Goal: Task Accomplishment & Management: Manage account settings

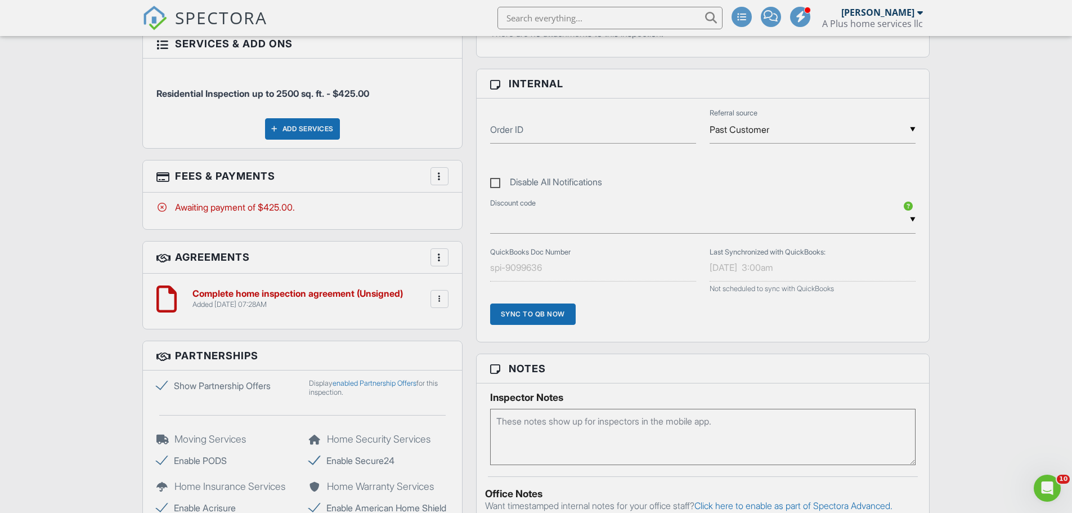
scroll to position [343, 0]
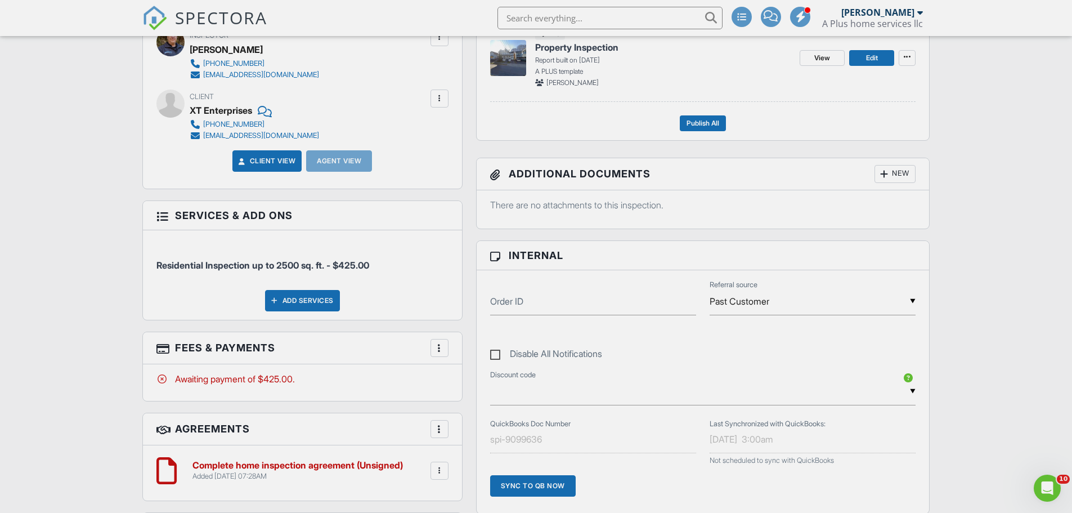
click at [496, 353] on label "Disable All Notifications" at bounding box center [546, 355] width 112 height 14
click at [496, 352] on input "Disable All Notifications" at bounding box center [493, 347] width 7 height 7
checkbox input "true"
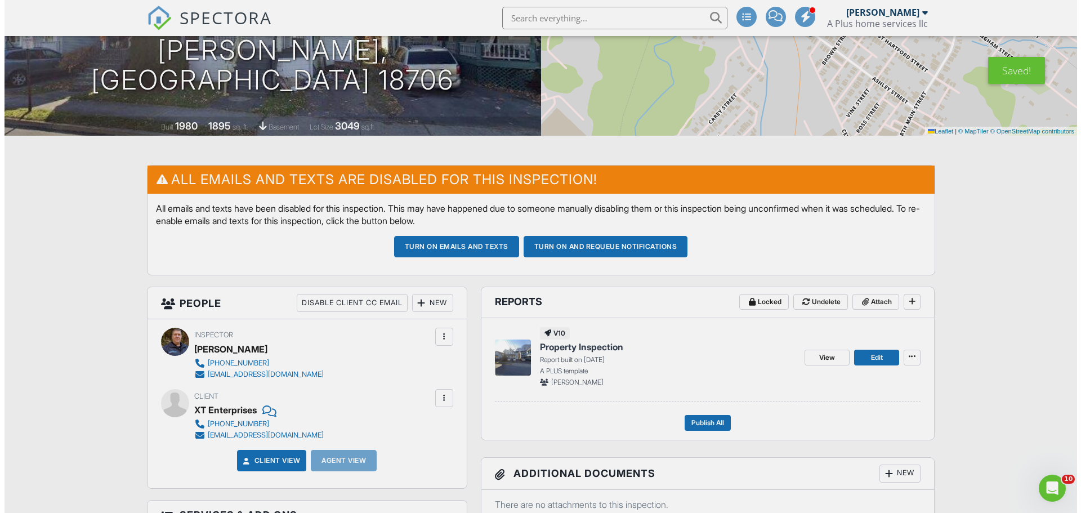
scroll to position [0, 0]
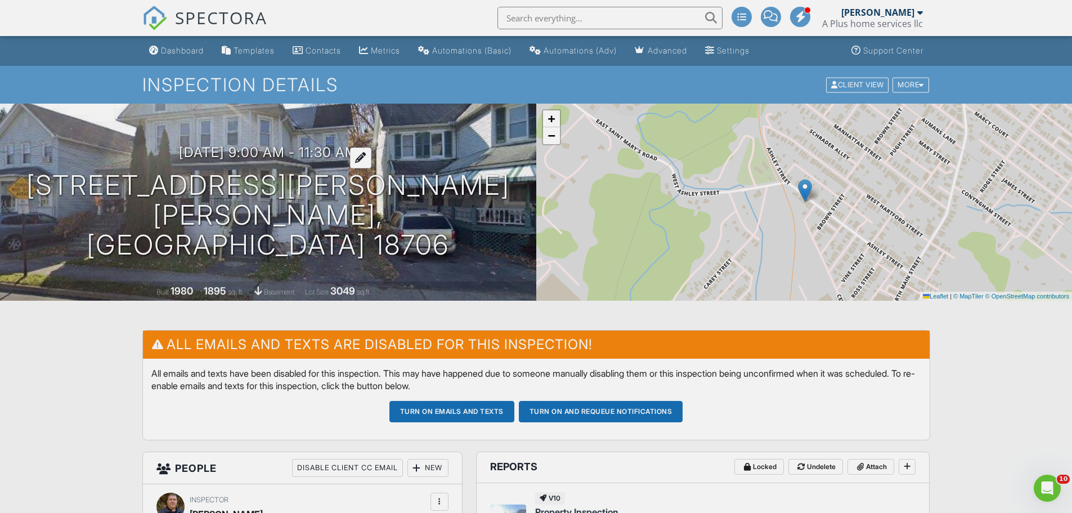
click at [371, 168] on div at bounding box center [360, 157] width 21 height 21
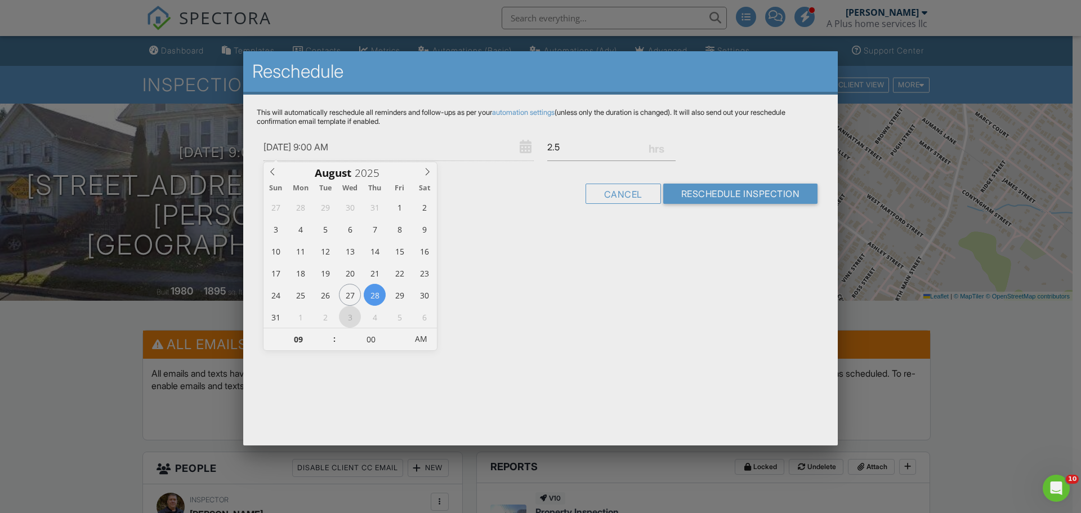
type input "09/03/2025 9:00 AM"
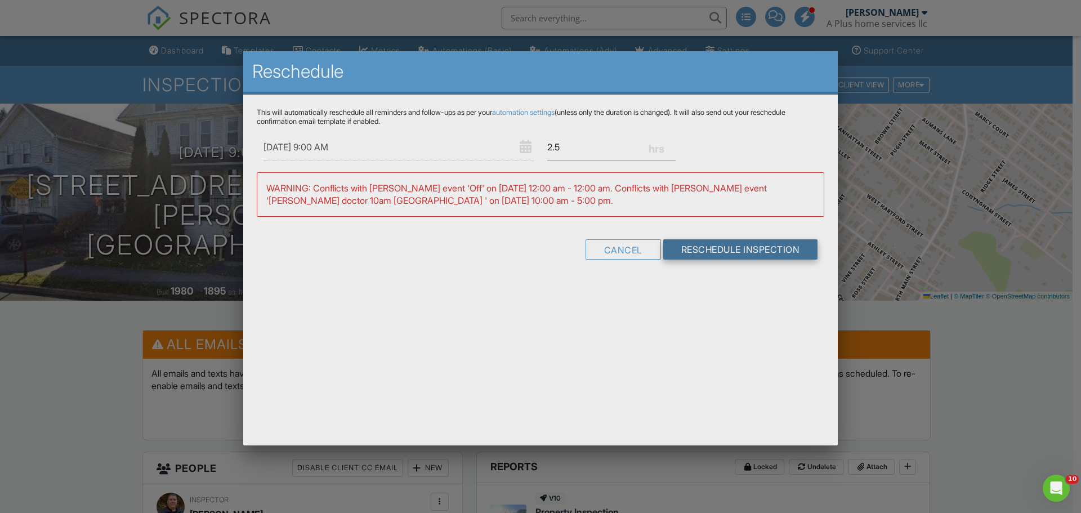
click at [707, 252] on input "Reschedule Inspection" at bounding box center [740, 249] width 155 height 20
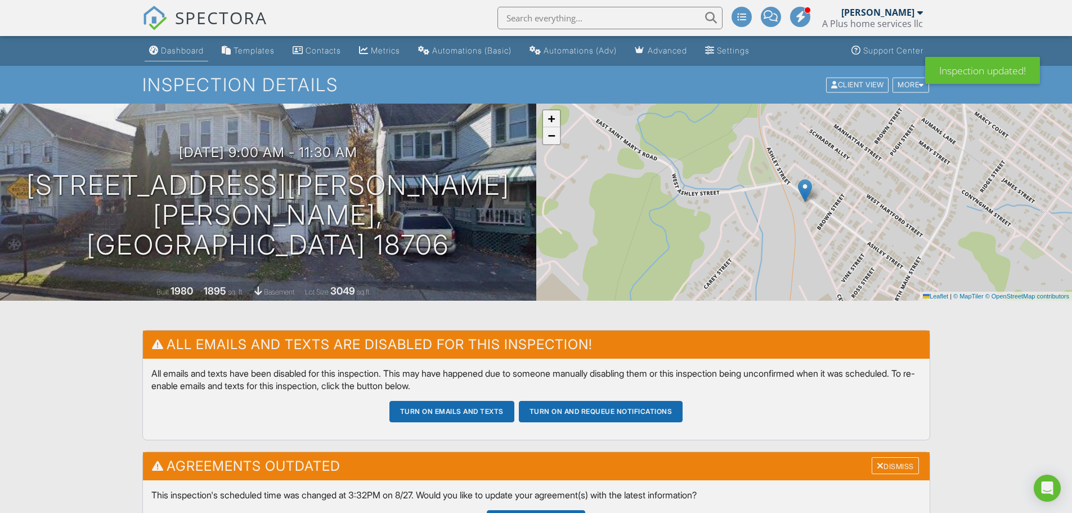
click at [183, 51] on div "Dashboard" at bounding box center [182, 51] width 43 height 10
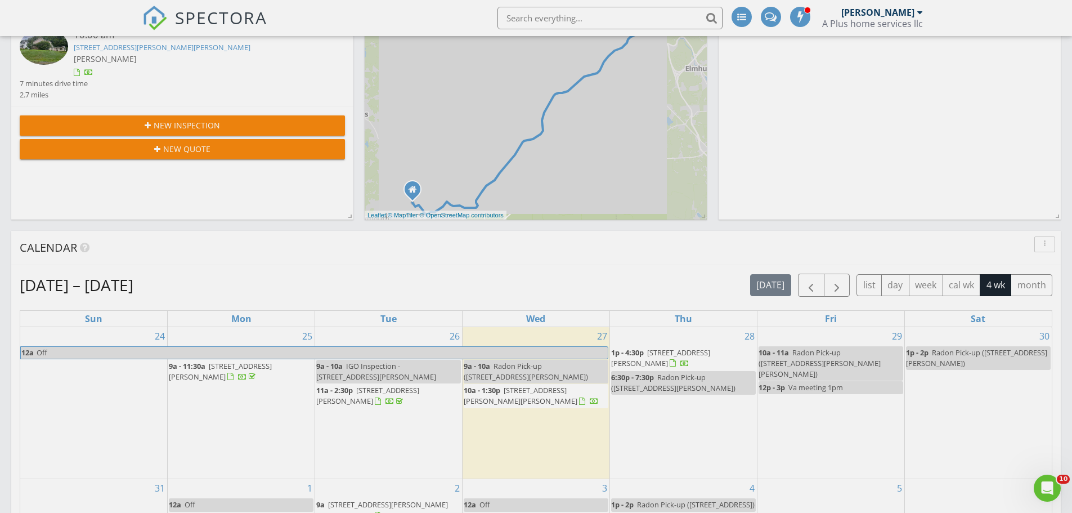
scroll to position [450, 0]
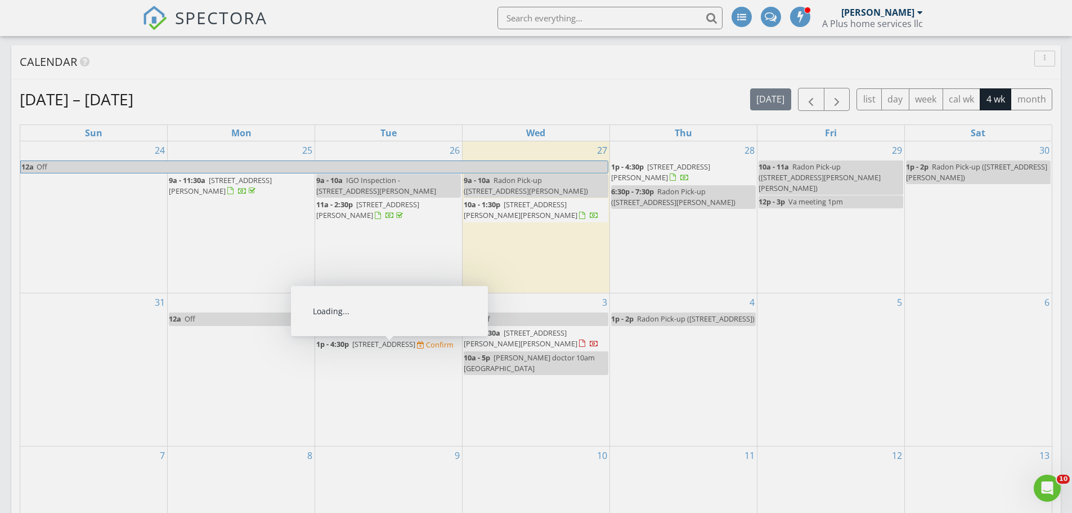
click at [359, 350] on span "1p - 4:30p 242 State St, Nanticoke 18634 Confirm" at bounding box center [384, 344] width 137 height 11
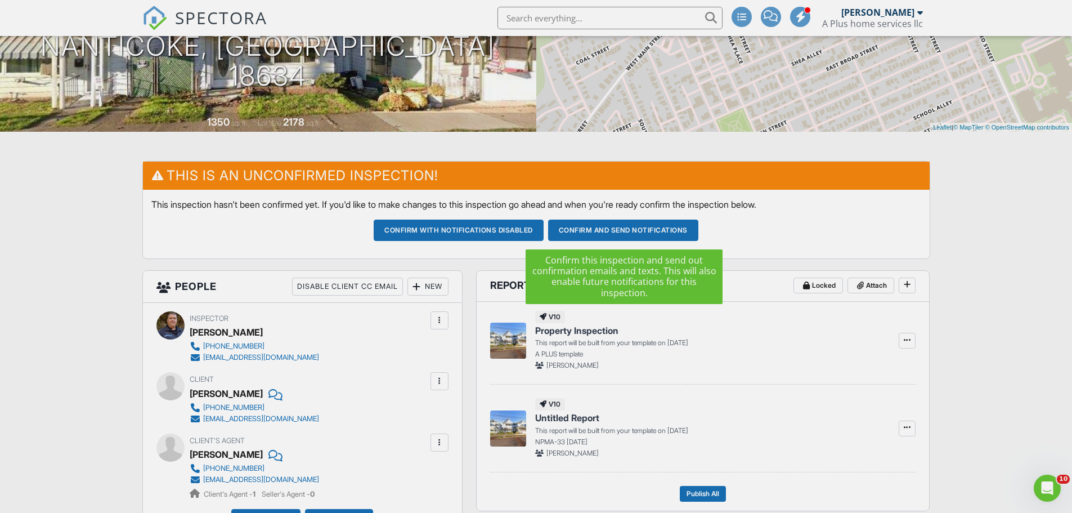
click at [544, 229] on button "Confirm and send notifications" at bounding box center [459, 229] width 170 height 21
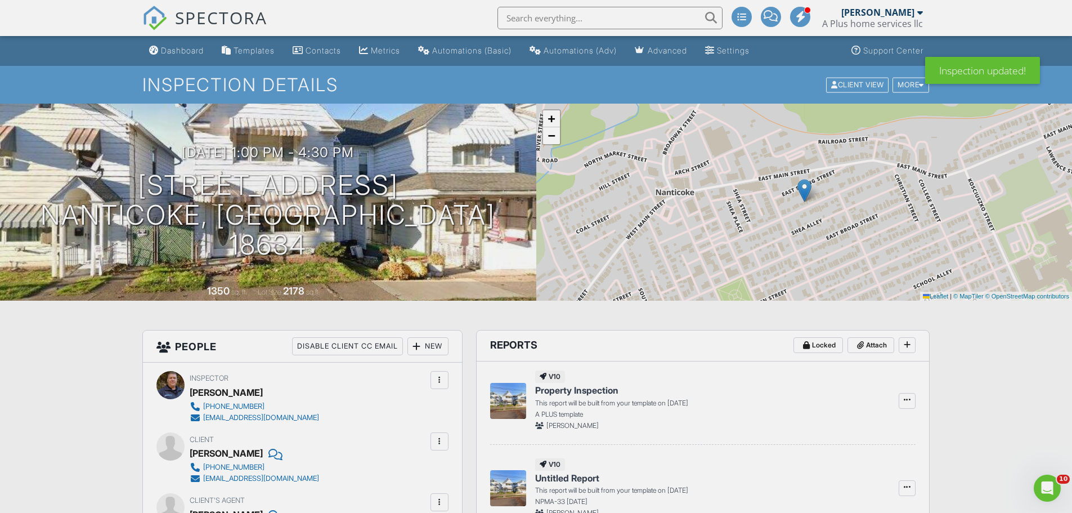
click at [209, 22] on span "SPECTORA" at bounding box center [221, 18] width 92 height 24
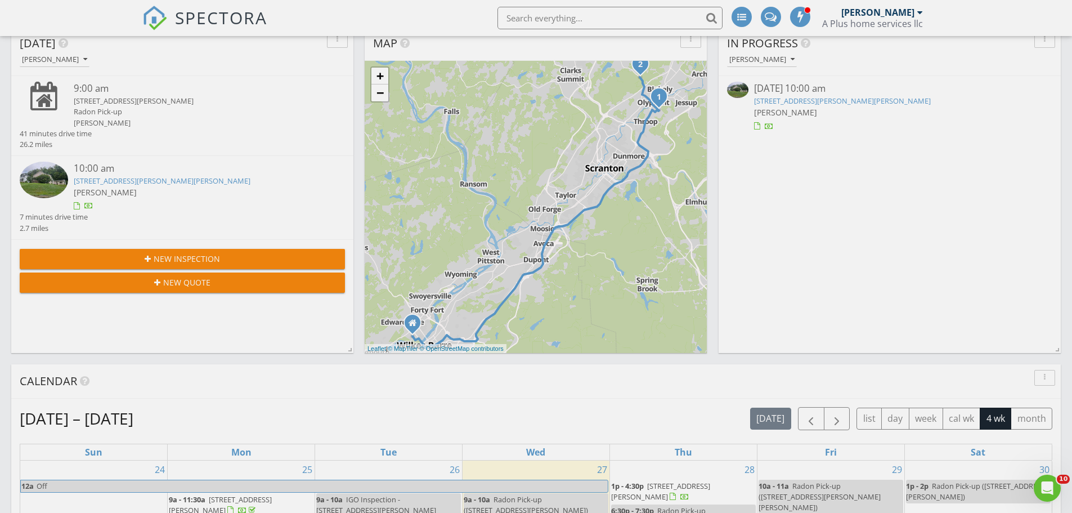
scroll to position [450, 0]
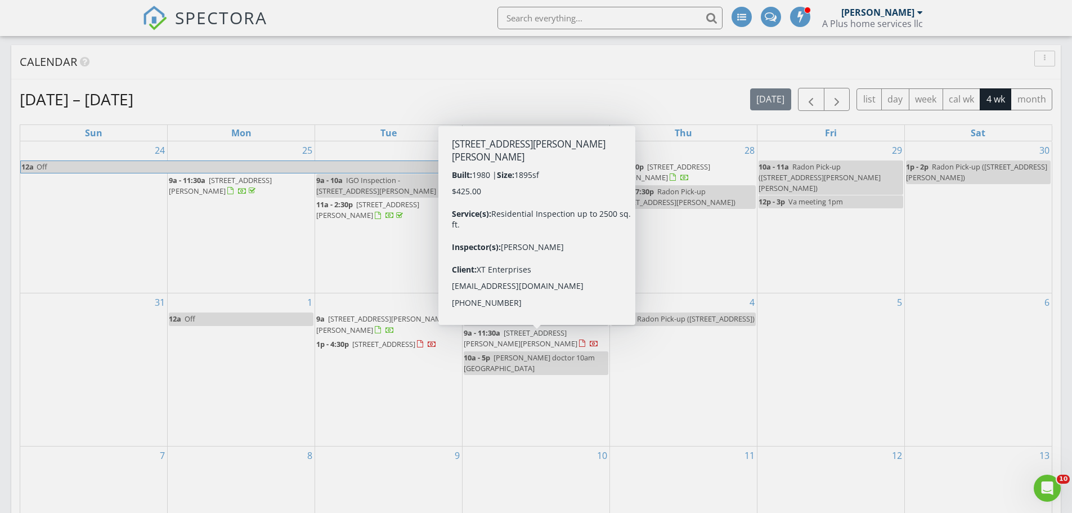
click at [513, 339] on span "81 Ashley St, Ashley 18706" at bounding box center [521, 338] width 114 height 21
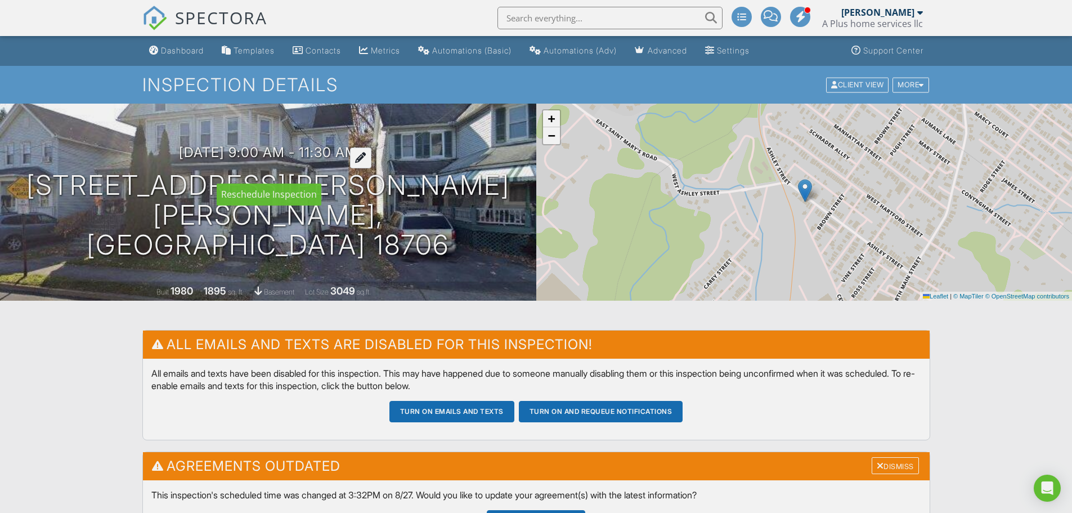
click at [235, 160] on h3 "09/03/2025 9:00 am - 11:30 am" at bounding box center [268, 152] width 178 height 15
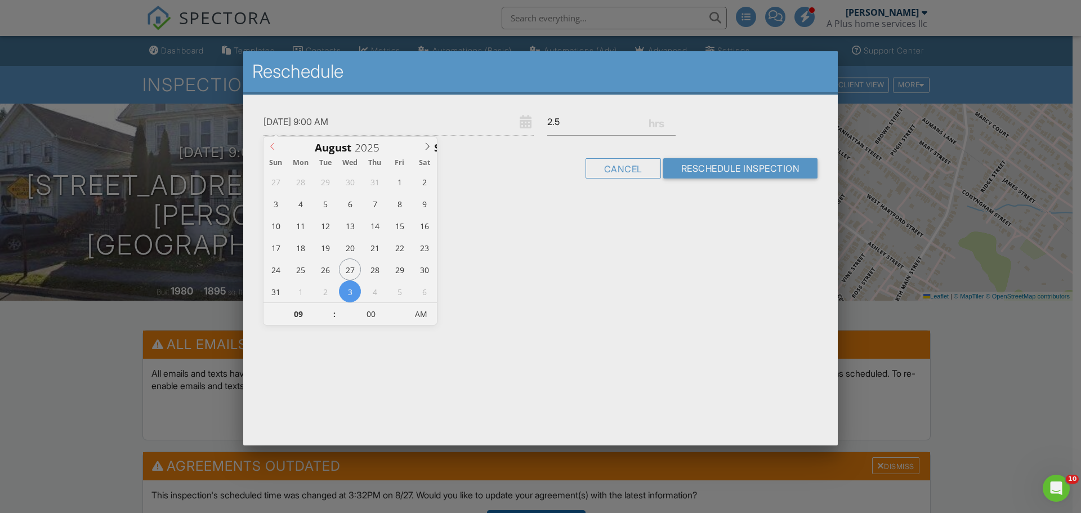
click at [271, 144] on icon at bounding box center [272, 146] width 8 height 8
type input "08/29/2025 9:00 AM"
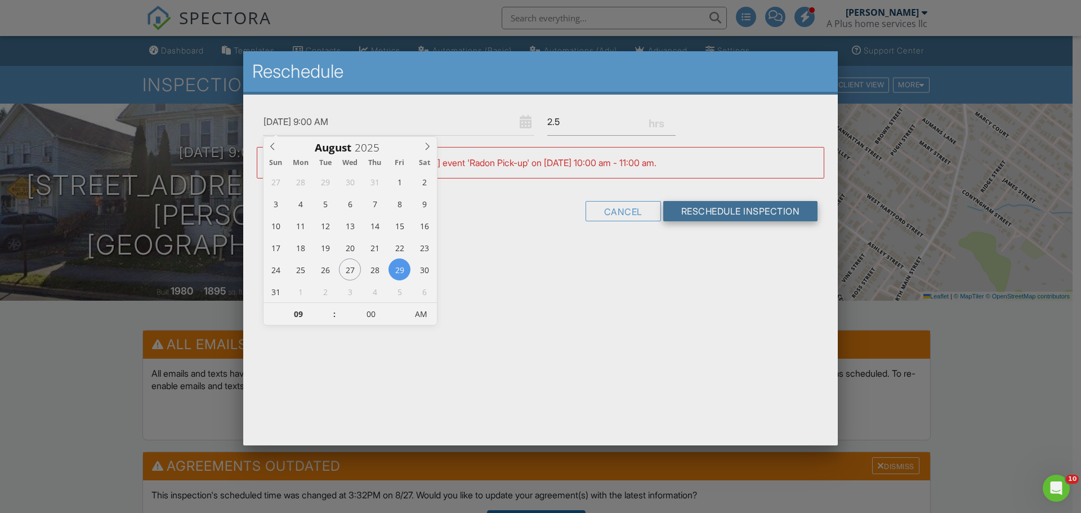
click at [732, 217] on input "Reschedule Inspection" at bounding box center [740, 211] width 155 height 20
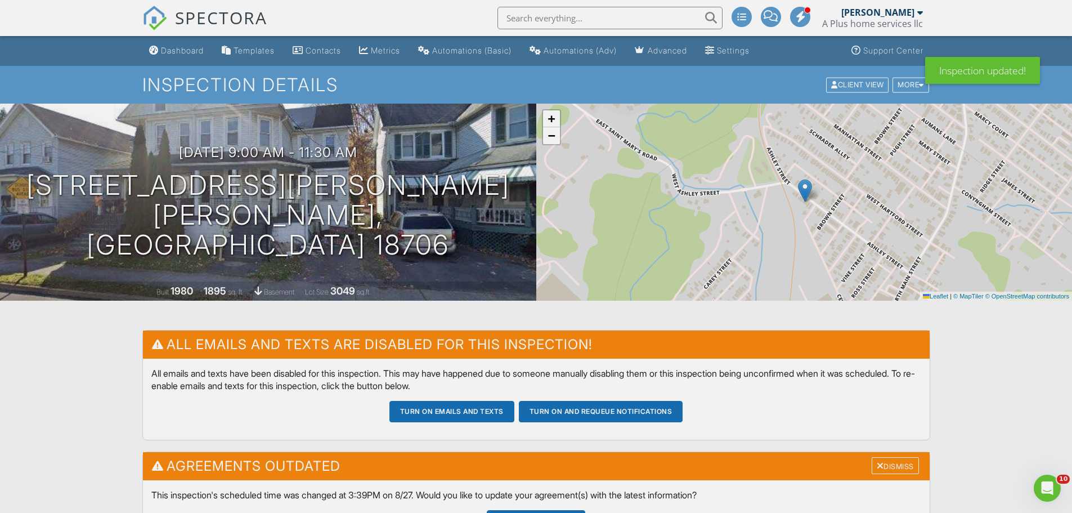
click at [192, 14] on span "SPECTORA" at bounding box center [221, 18] width 92 height 24
